Goal: Task Accomplishment & Management: Manage account settings

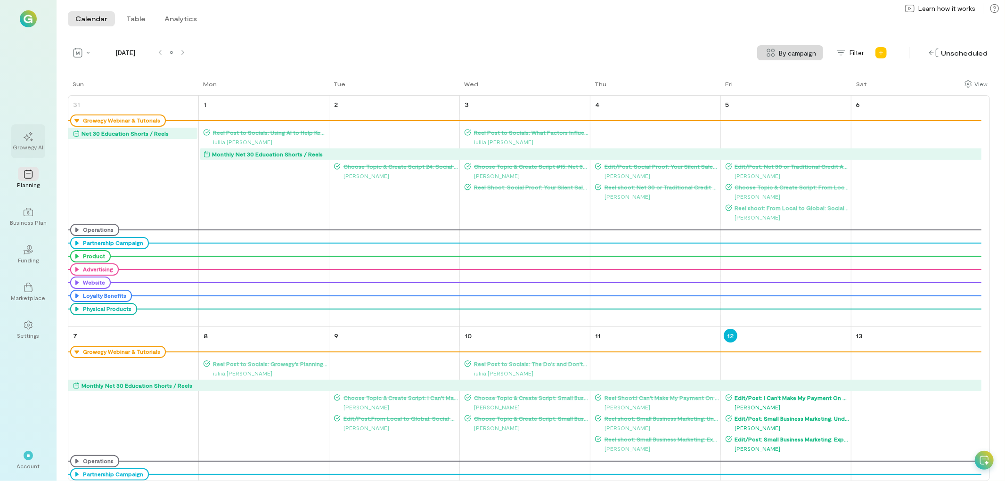
scroll to position [63, 0]
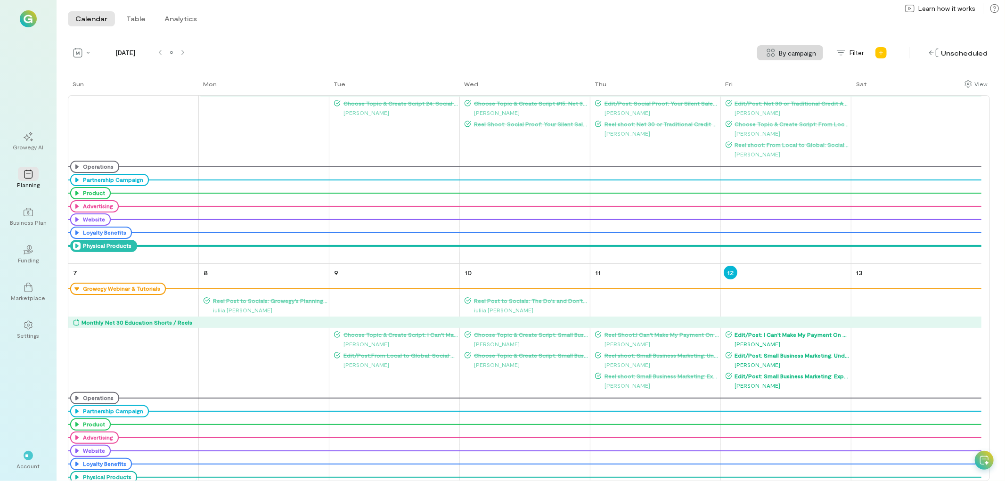
click at [74, 246] on icon at bounding box center [77, 246] width 8 height 8
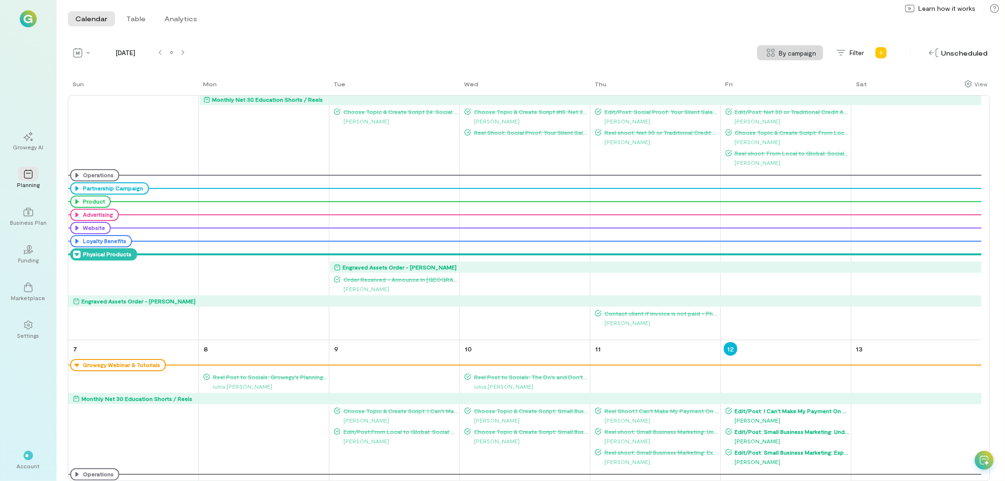
scroll to position [73, 0]
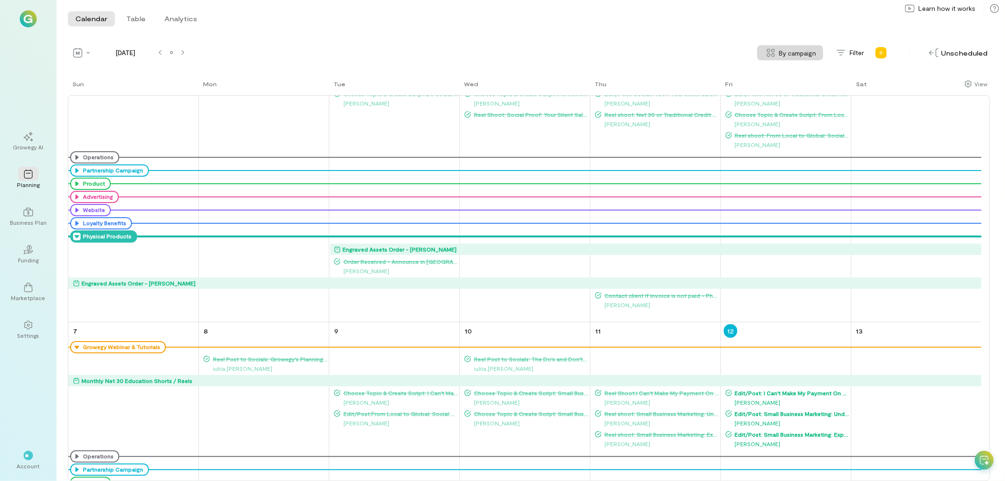
click at [76, 237] on icon at bounding box center [77, 237] width 8 height 8
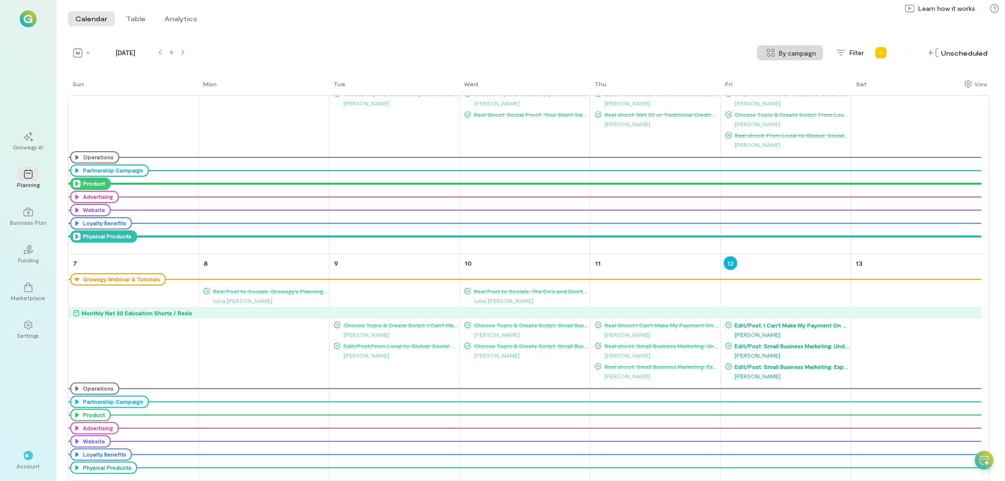
scroll to position [20, 0]
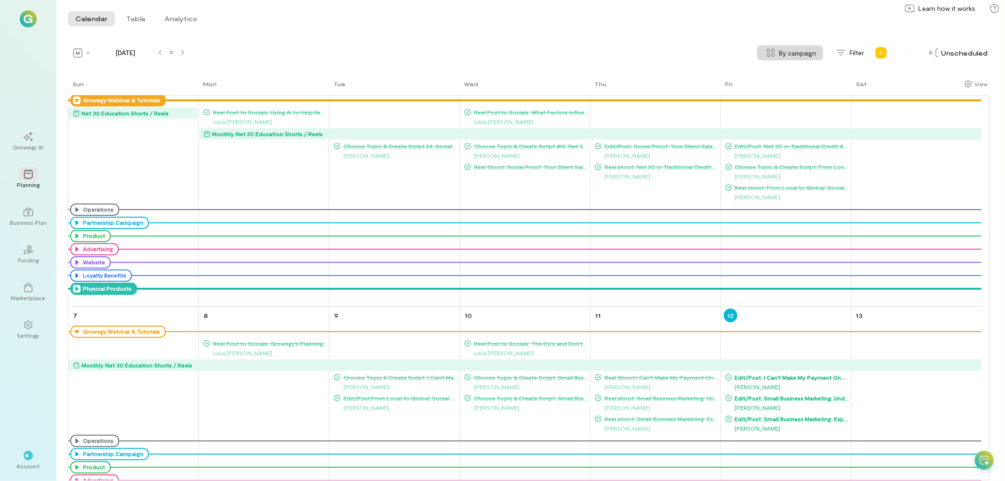
click at [76, 100] on icon at bounding box center [77, 101] width 8 height 8
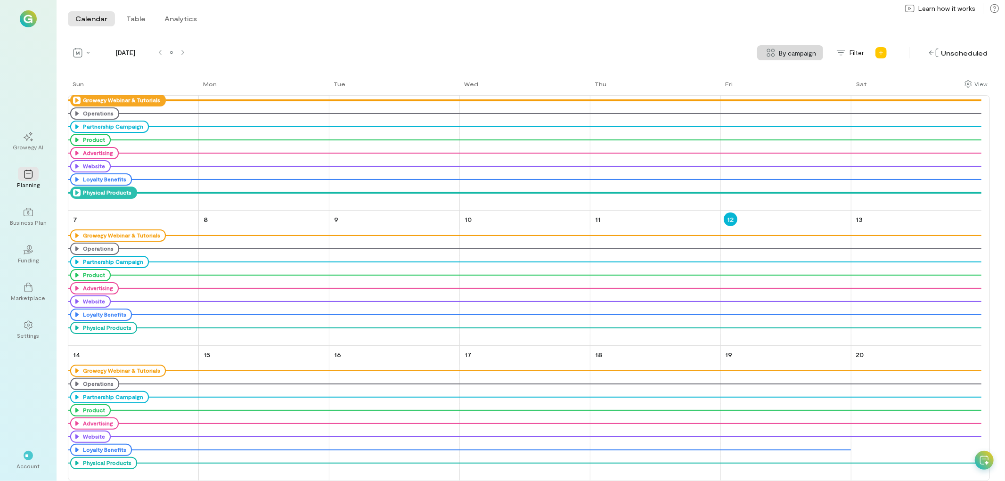
scroll to position [0, 0]
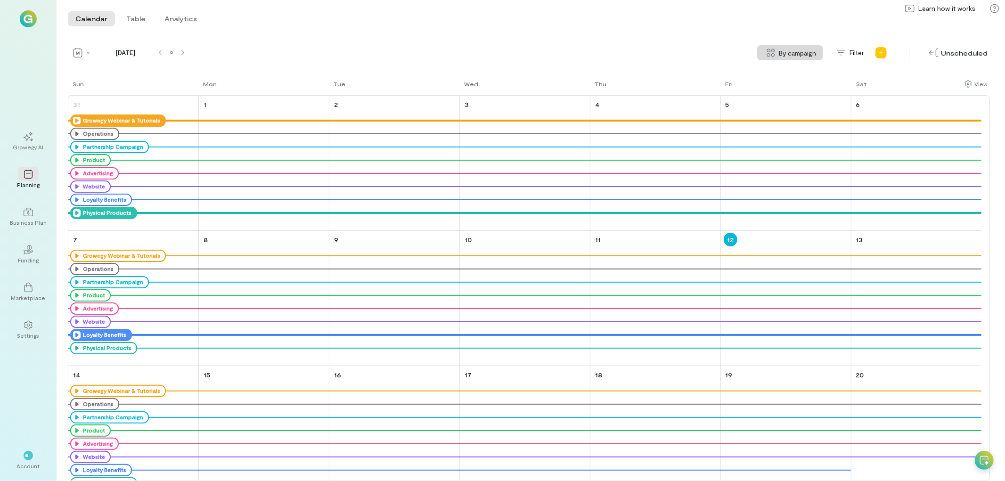
click at [76, 336] on icon at bounding box center [77, 335] width 8 height 8
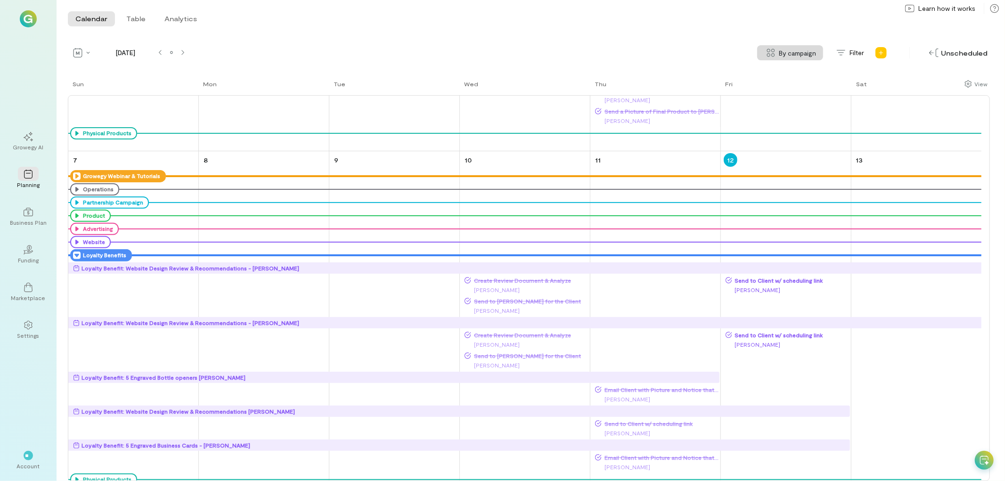
scroll to position [289, 0]
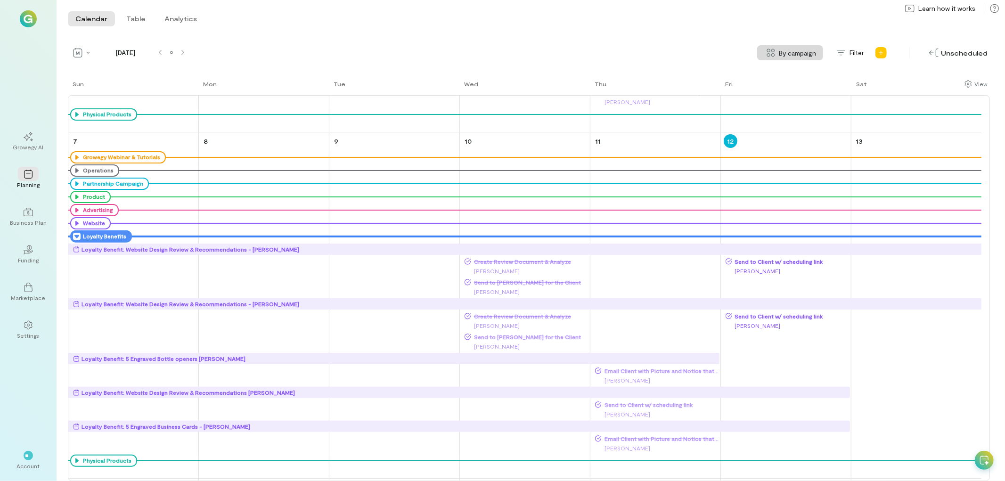
click at [257, 303] on div "Loyalty Benefit: Website Design Review & Recommendations - [PERSON_NAME]" at bounding box center [191, 303] width 218 height 9
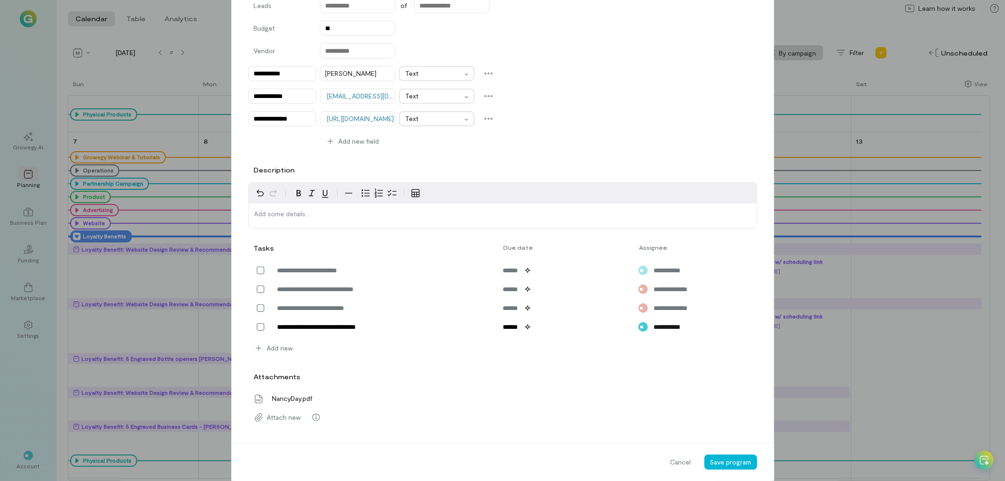
scroll to position [209, 0]
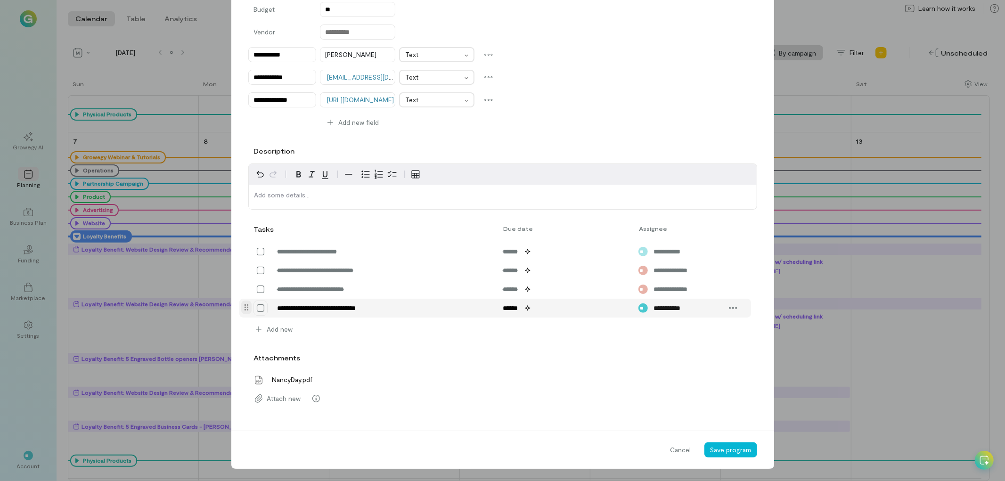
click at [256, 309] on icon at bounding box center [260, 307] width 9 height 9
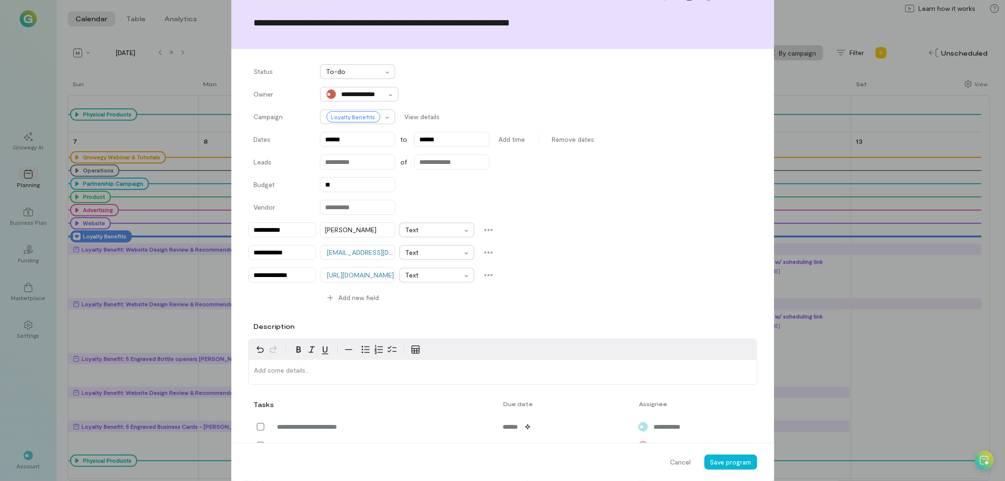
scroll to position [52, 0]
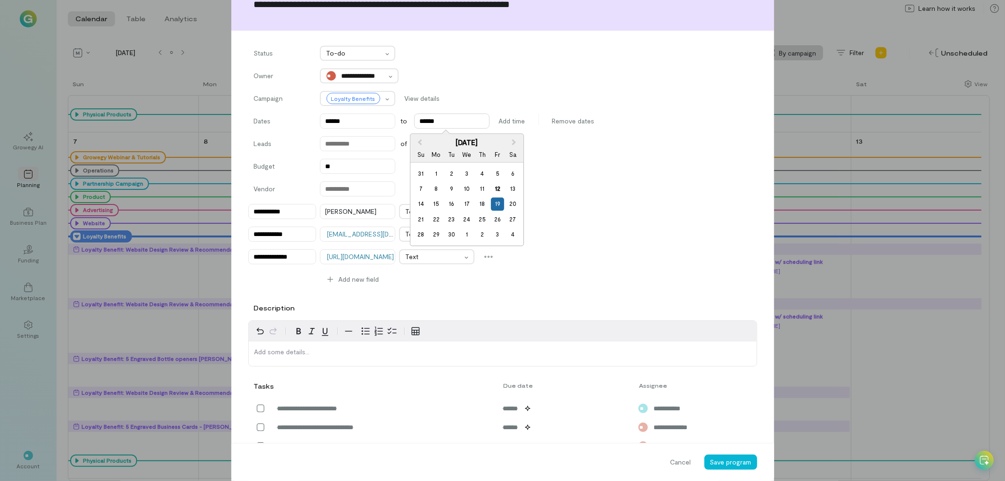
click at [459, 124] on input "******" at bounding box center [451, 121] width 75 height 15
click at [495, 190] on div "12" at bounding box center [497, 188] width 13 height 13
type input "******"
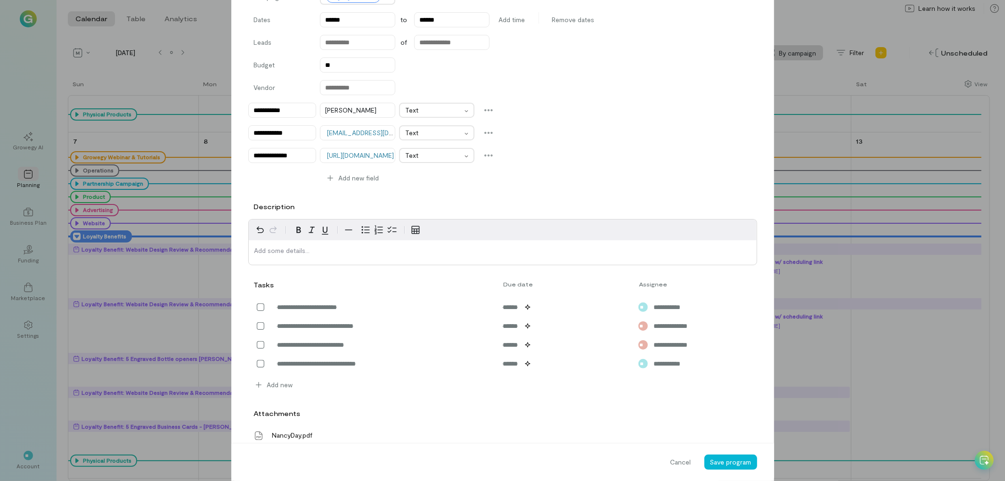
scroll to position [157, 0]
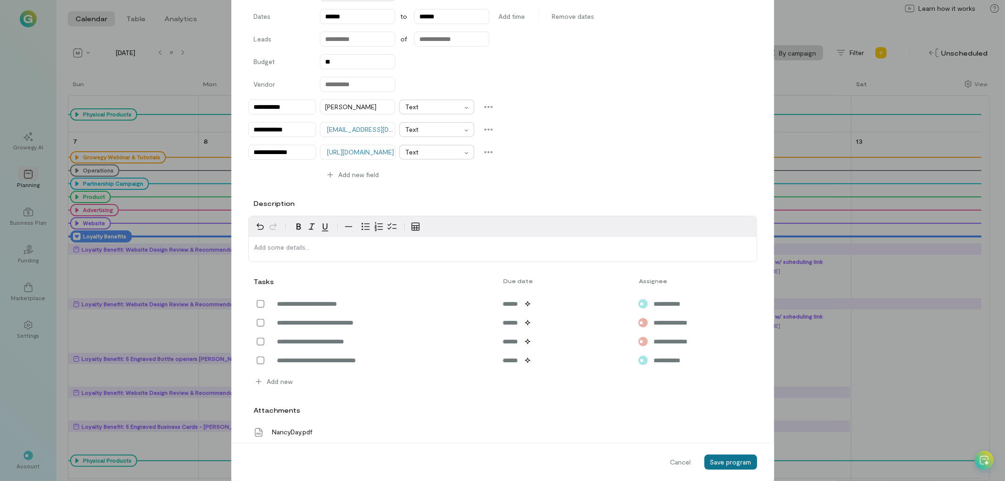
click at [726, 461] on span "Save program" at bounding box center [730, 462] width 41 height 8
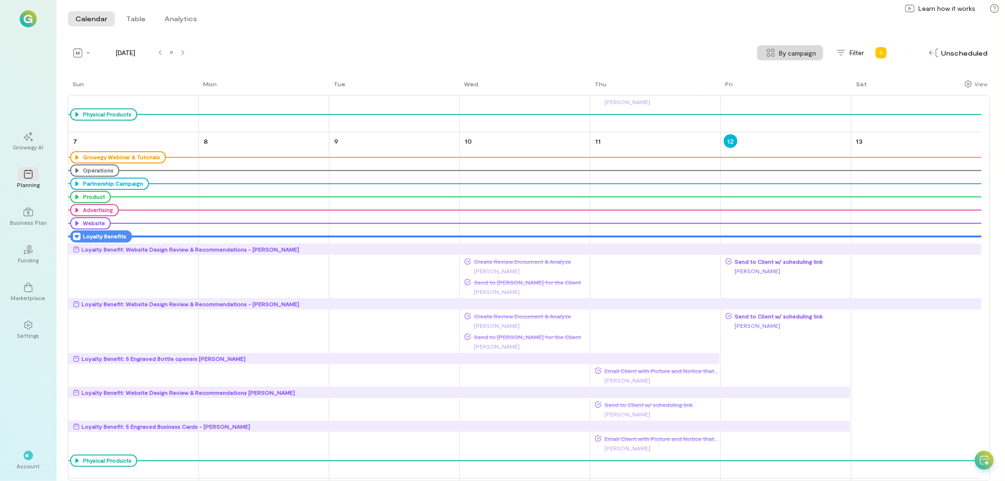
click at [154, 305] on div "Loyalty Benefit: Website Design Review & Recommendations - [PERSON_NAME]" at bounding box center [191, 303] width 218 height 9
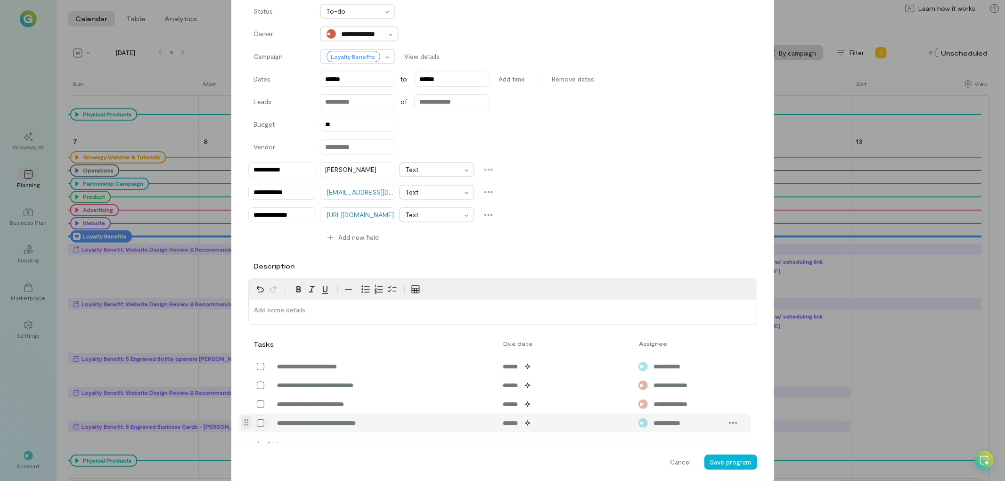
scroll to position [209, 0]
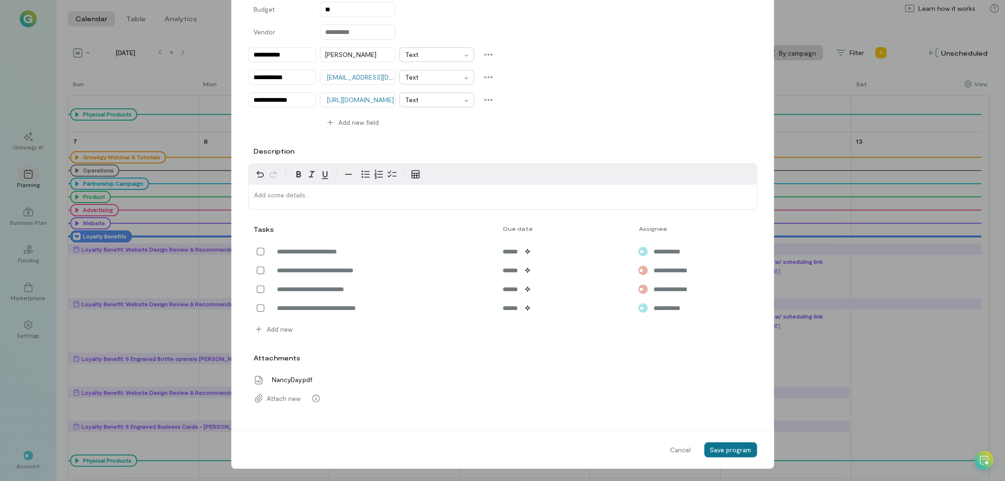
click at [731, 442] on button "Save program" at bounding box center [730, 449] width 53 height 15
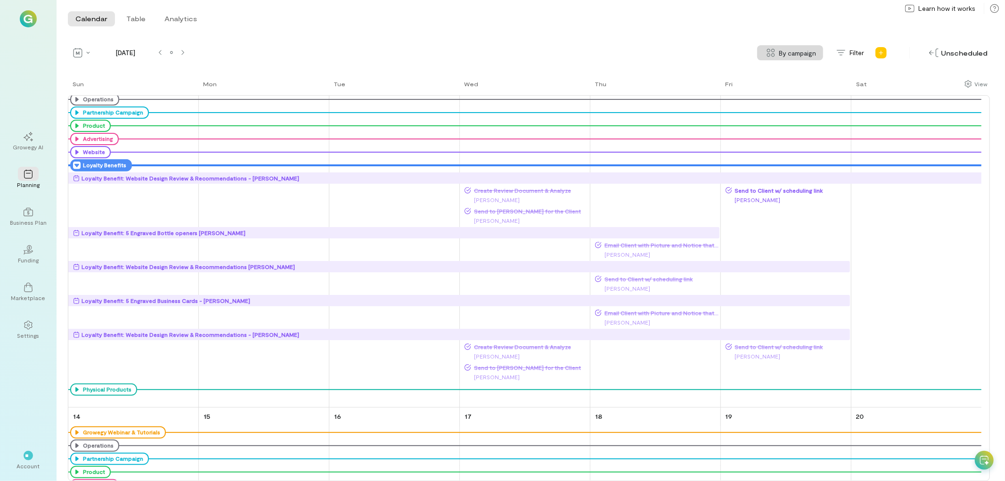
scroll to position [341, 0]
